Goal: Task Accomplishment & Management: Complete application form

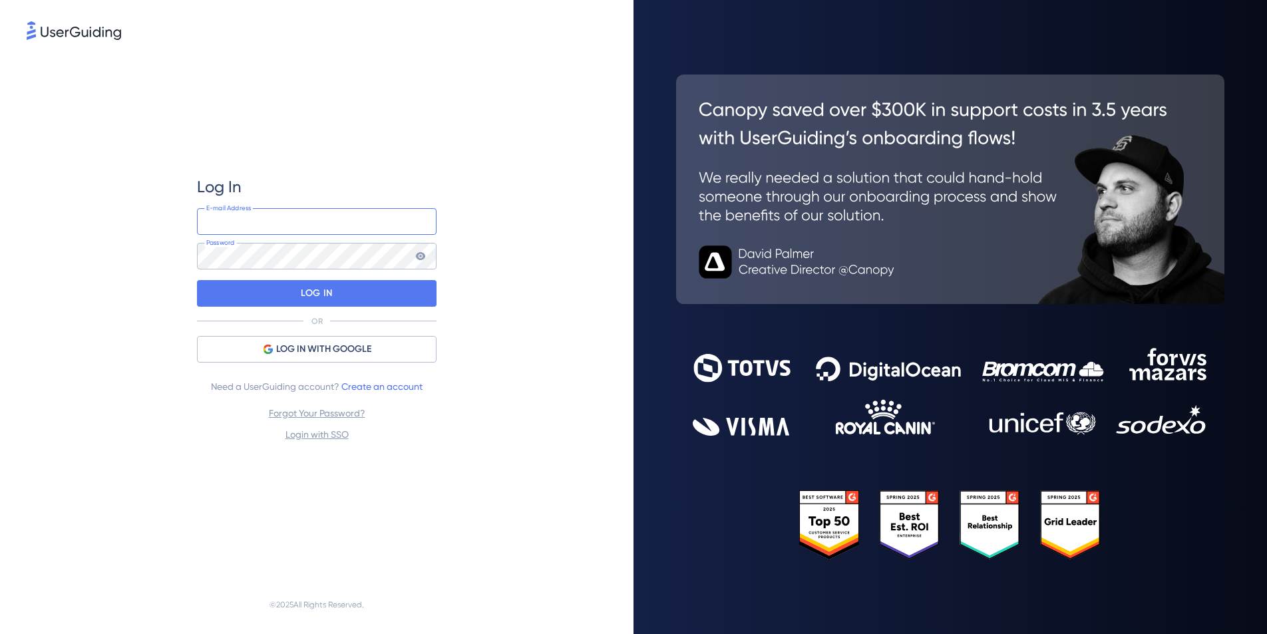
type input "[EMAIL_ADDRESS][DOMAIN_NAME]"
drag, startPoint x: 496, startPoint y: 329, endPoint x: 489, endPoint y: 315, distance: 14.9
click at [496, 329] on div "Log In [EMAIL_ADDRESS][DOMAIN_NAME] E-mail Address Password LOG IN OR LOG IN WI…" at bounding box center [317, 309] width 580 height 533
click at [197, 283] on div at bounding box center [197, 283] width 0 height 0
click at [490, 295] on div "Log In [EMAIL_ADDRESS][DOMAIN_NAME] E-mail Address Password LOG IN OR LOG IN WI…" at bounding box center [317, 309] width 580 height 533
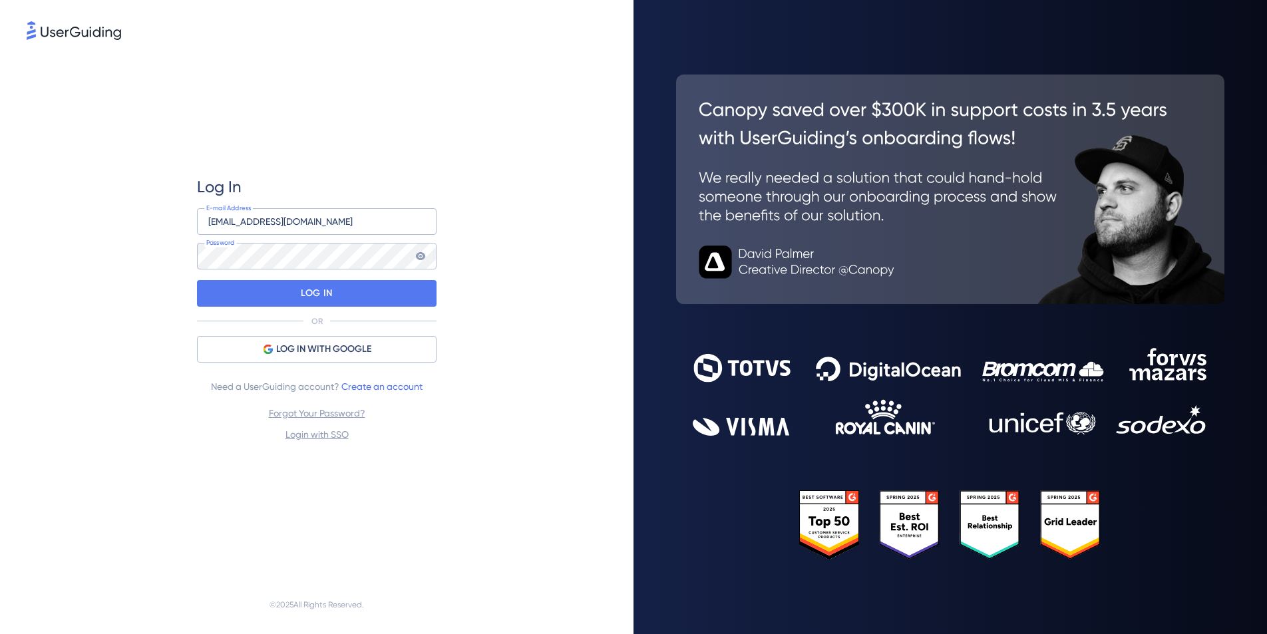
click at [197, 283] on div at bounding box center [197, 283] width 0 height 0
click at [483, 256] on div "Log In [EMAIL_ADDRESS][DOMAIN_NAME] E-mail Address Password LOG IN OR LOG IN WI…" at bounding box center [317, 309] width 580 height 533
click at [388, 140] on div "Log In [EMAIL_ADDRESS][DOMAIN_NAME] E-mail Address Password LOG IN OR LOG IN WI…" at bounding box center [317, 309] width 240 height 533
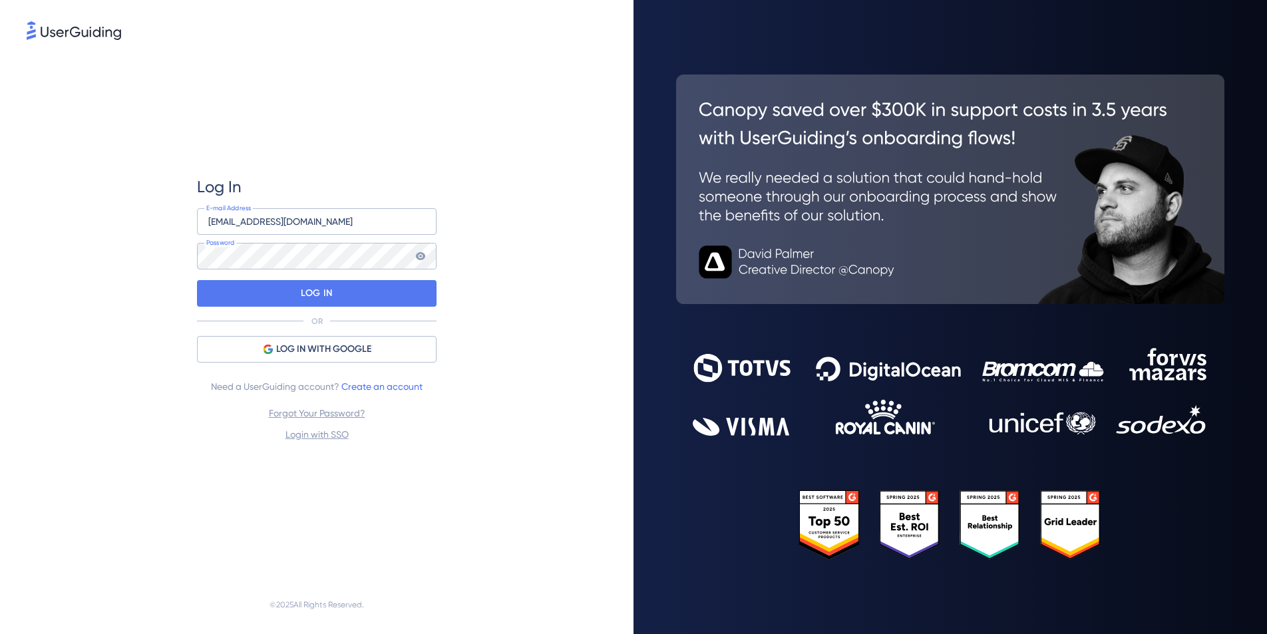
click at [197, 283] on div at bounding box center [197, 283] width 0 height 0
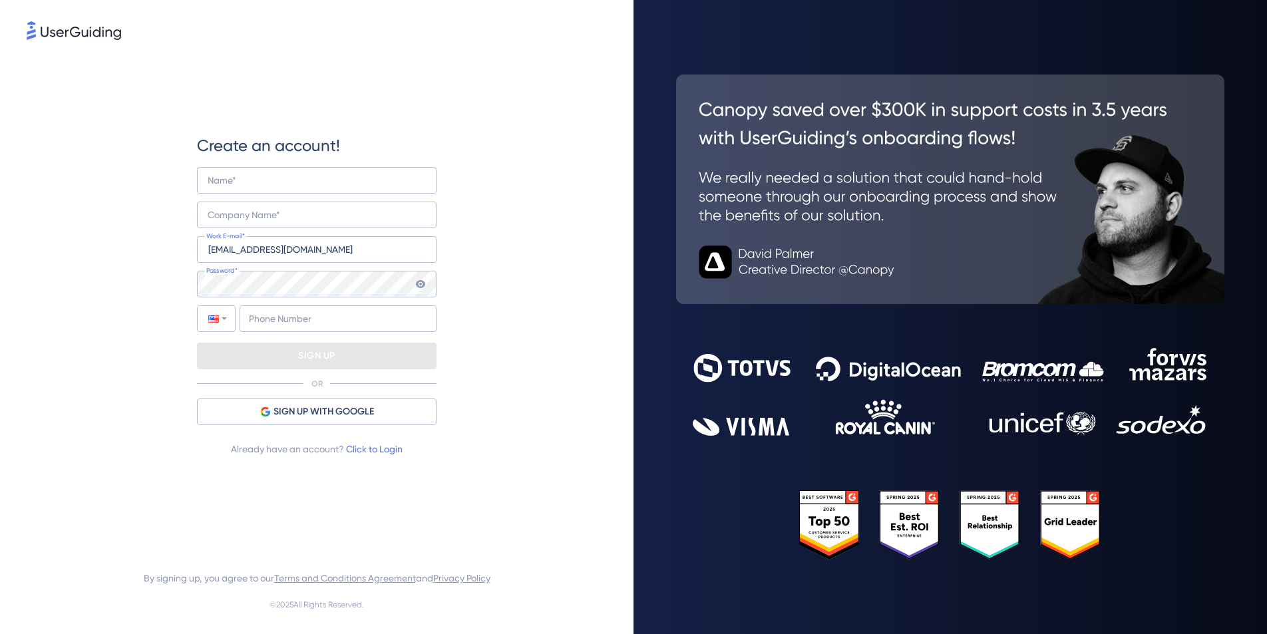
click at [464, 486] on div "Create an account! Name* Company Name* [EMAIL_ADDRESS][DOMAIN_NAME] Work E-mail…" at bounding box center [317, 296] width 580 height 506
